Goal: Task Accomplishment & Management: Complete application form

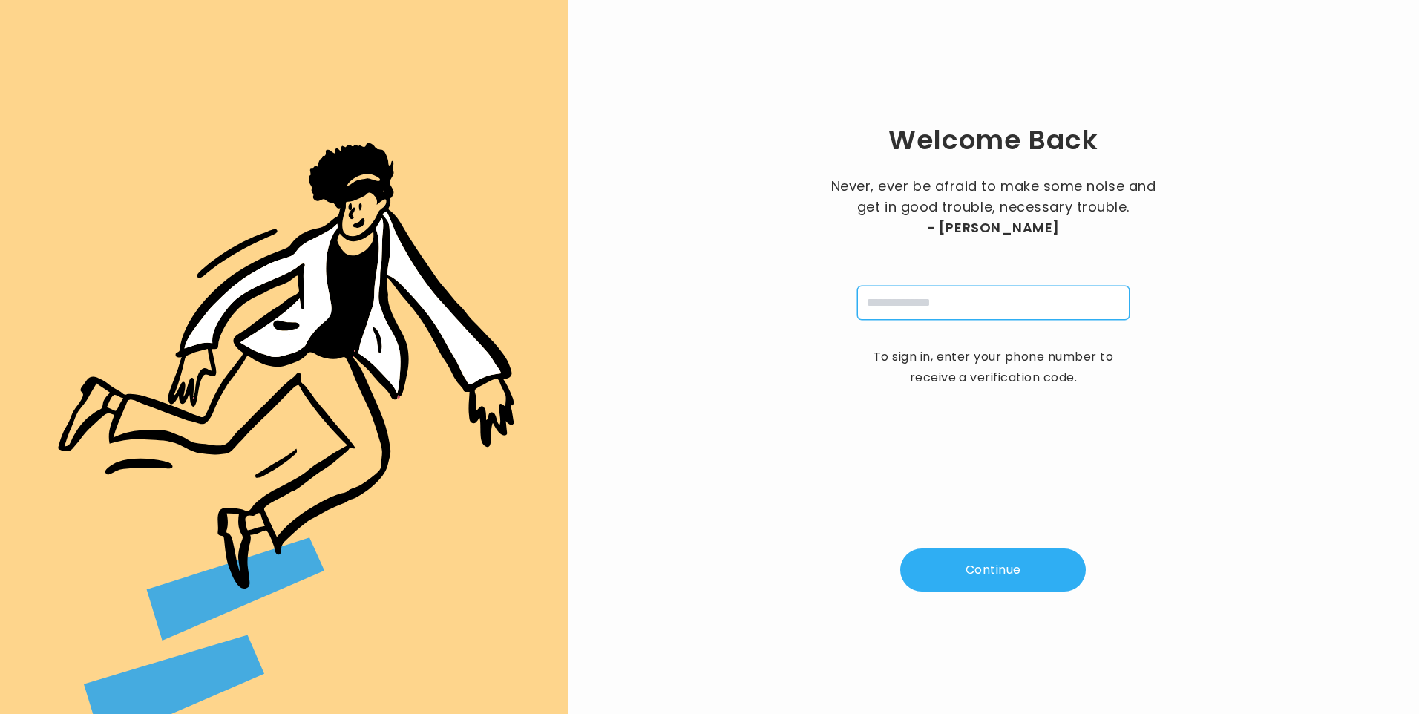
click at [882, 295] on input "tel" at bounding box center [993, 303] width 272 height 34
type input "**********"
click at [988, 584] on button "Continue" at bounding box center [993, 569] width 186 height 43
type input "*"
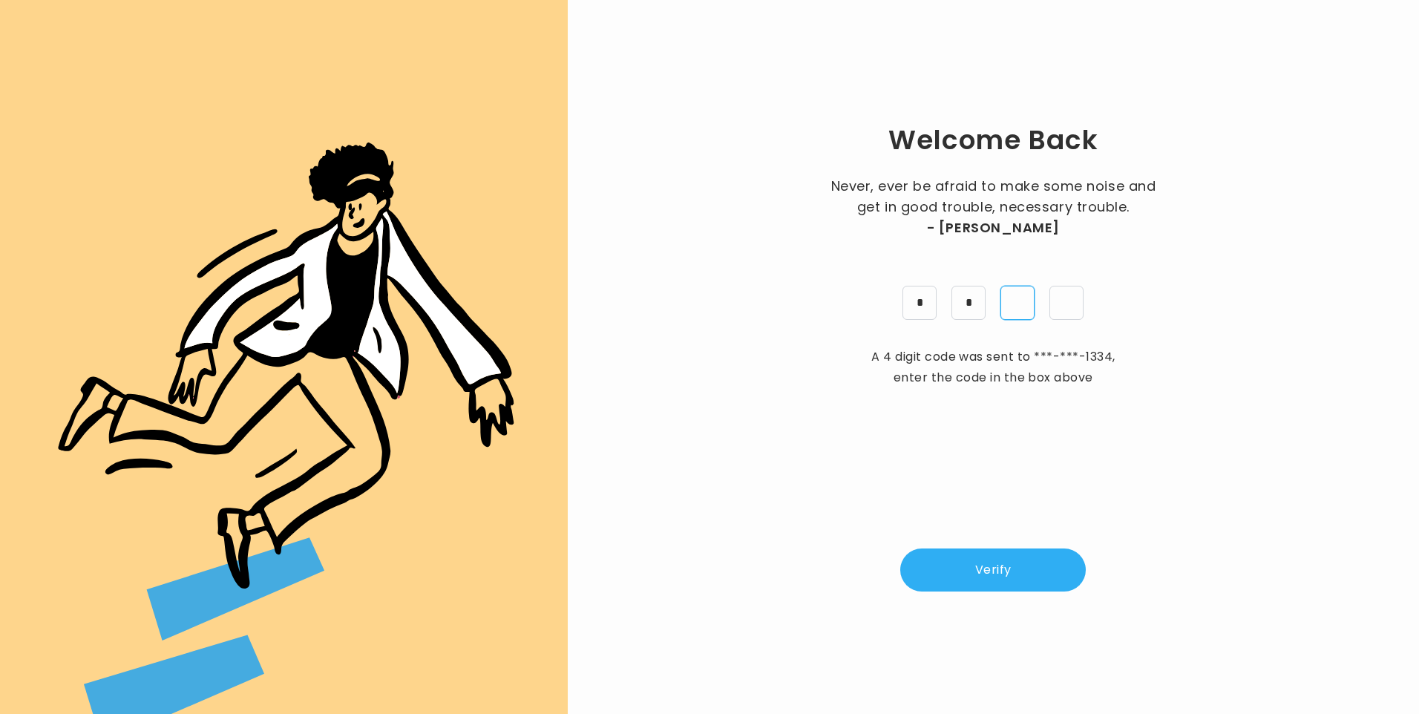
type input "*"
click at [984, 579] on button "Verify" at bounding box center [993, 569] width 186 height 43
